Goal: Task Accomplishment & Management: Use online tool/utility

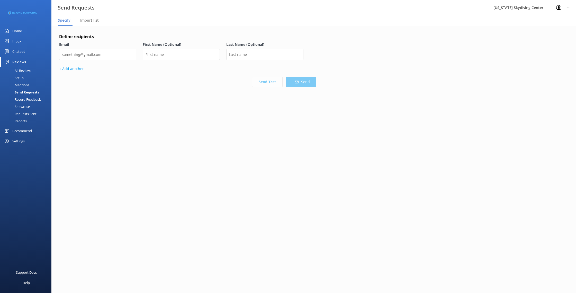
click at [93, 26] on div "Define recipients Email First Name (Optional) Last Name (Optional) + Add anothe…" at bounding box center [313, 76] width 525 height 100
click at [92, 21] on span "Import list" at bounding box center [89, 20] width 19 height 5
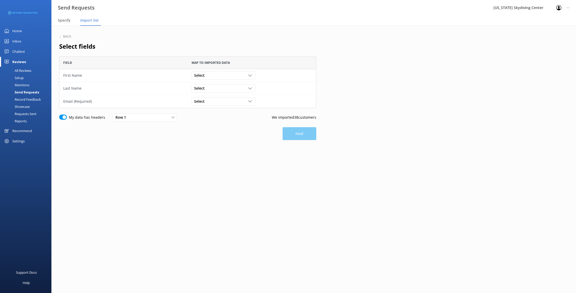
scroll to position [52, 257]
click at [219, 77] on div "Select" at bounding box center [224, 76] width 62 height 6
click at [219, 97] on link "First Name" at bounding box center [224, 96] width 64 height 10
click at [219, 87] on div "Select" at bounding box center [224, 88] width 62 height 6
click at [221, 121] on link "Last Name" at bounding box center [224, 119] width 64 height 10
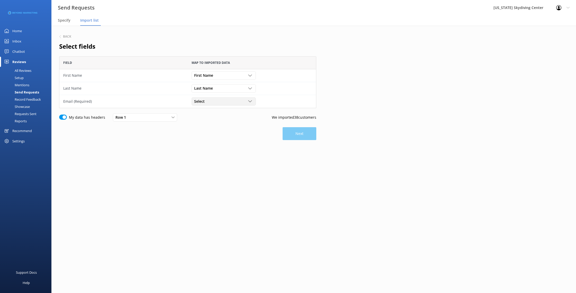
click at [218, 103] on div "Select" at bounding box center [224, 102] width 62 height 6
click at [216, 141] on link "Email" at bounding box center [224, 143] width 64 height 10
click at [300, 134] on button "Next" at bounding box center [300, 133] width 34 height 13
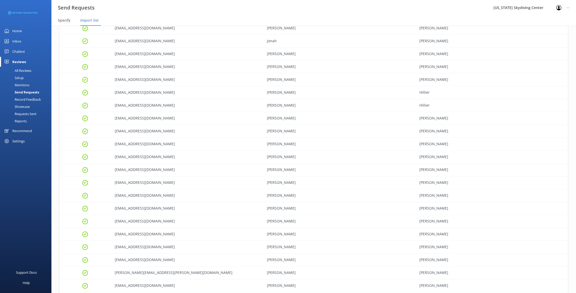
scroll to position [309, 0]
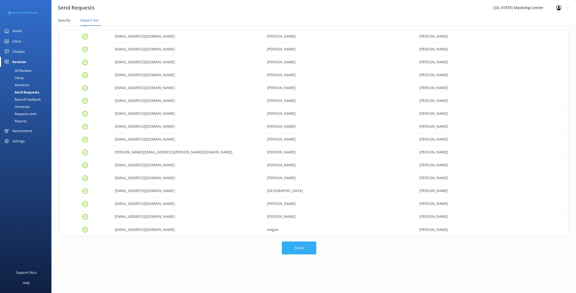
click at [292, 247] on button "Send" at bounding box center [299, 247] width 34 height 13
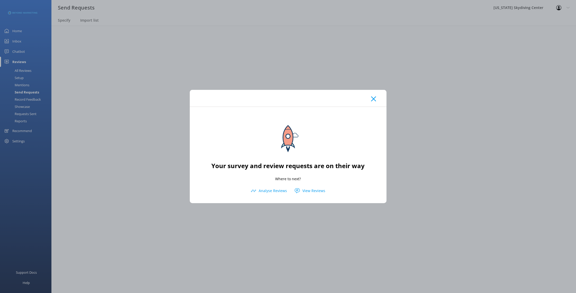
click at [375, 99] on icon at bounding box center [373, 98] width 5 height 5
